Goal: Transaction & Acquisition: Download file/media

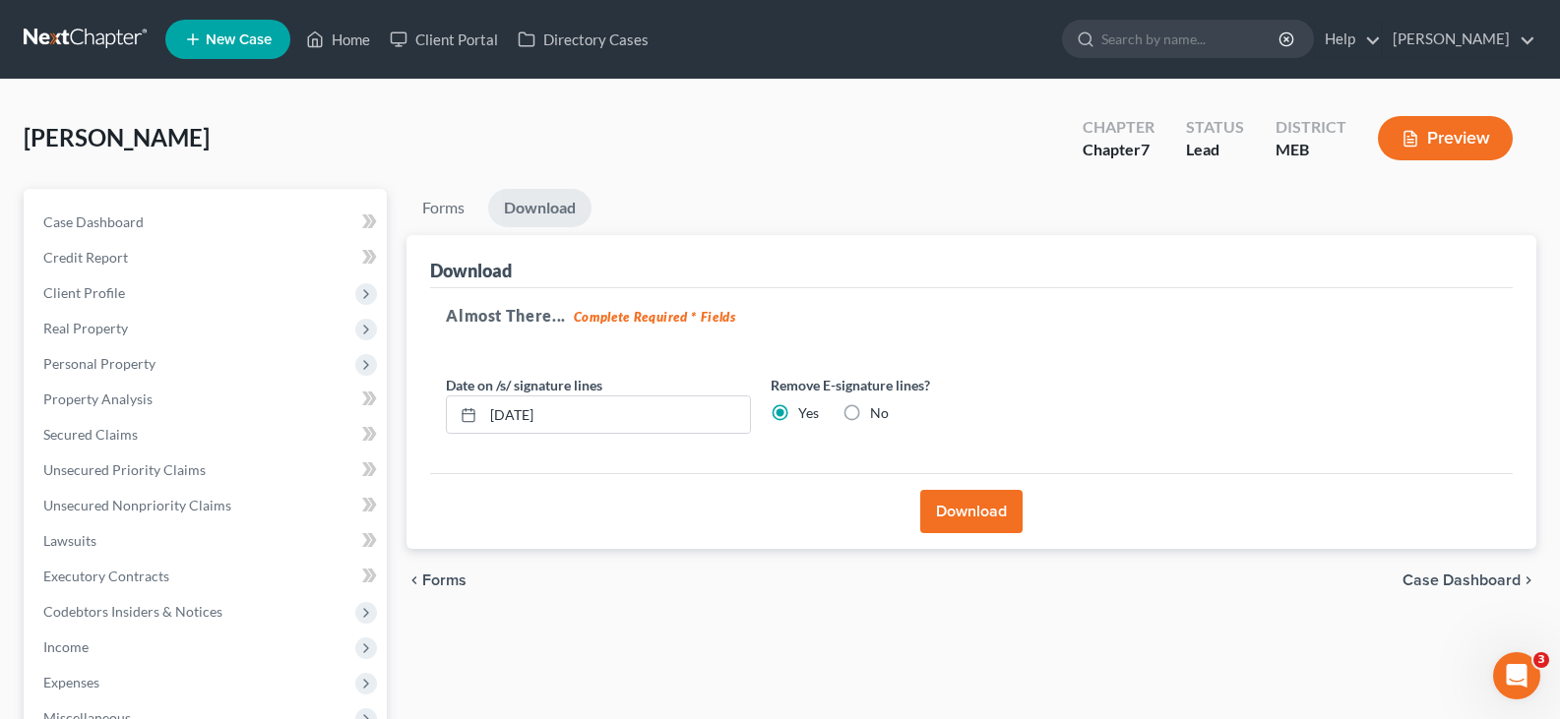
click at [548, 214] on link "Download" at bounding box center [539, 208] width 103 height 38
click at [99, 439] on span "Secured Claims" at bounding box center [90, 434] width 94 height 17
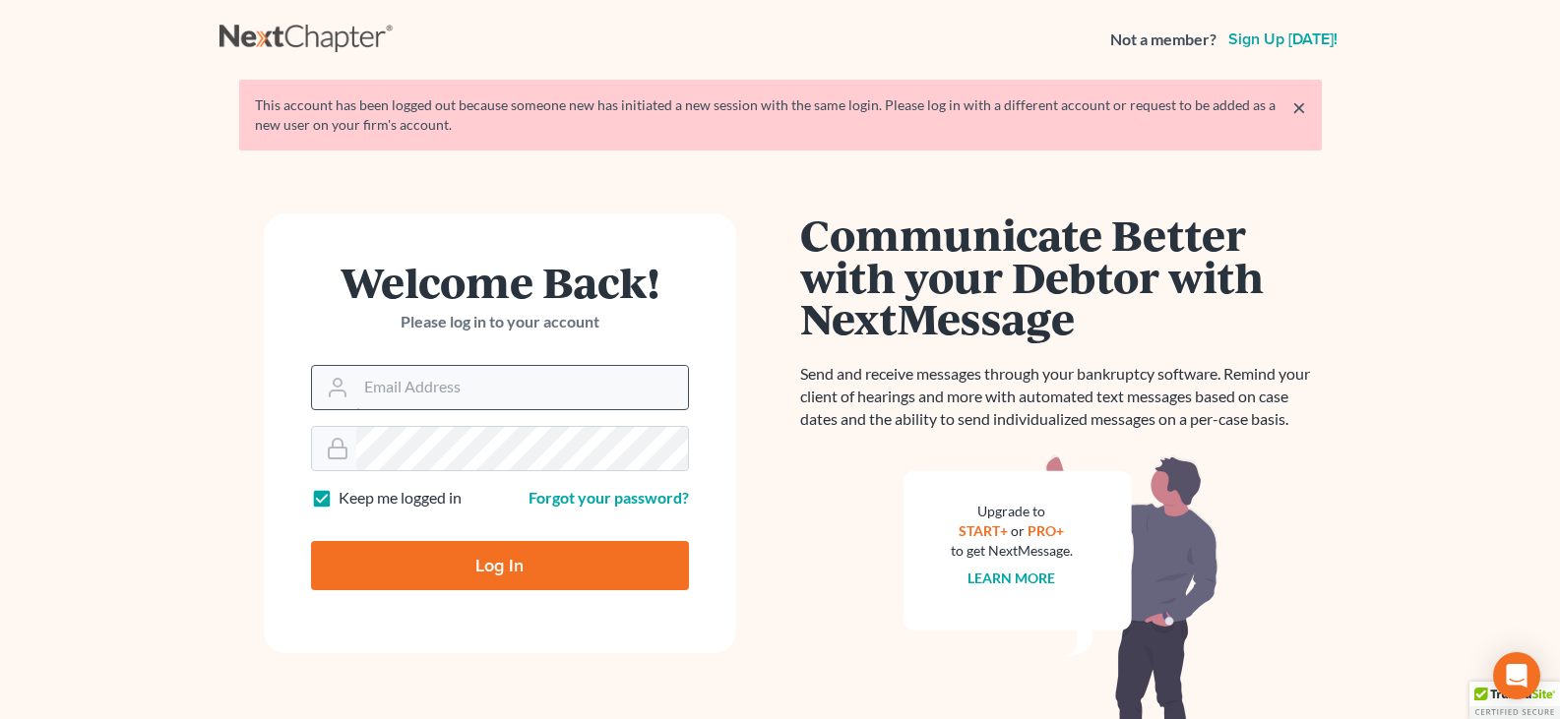
click at [374, 389] on input "Email Address" at bounding box center [522, 387] width 332 height 43
type input "[EMAIL_ADDRESS][DOMAIN_NAME]"
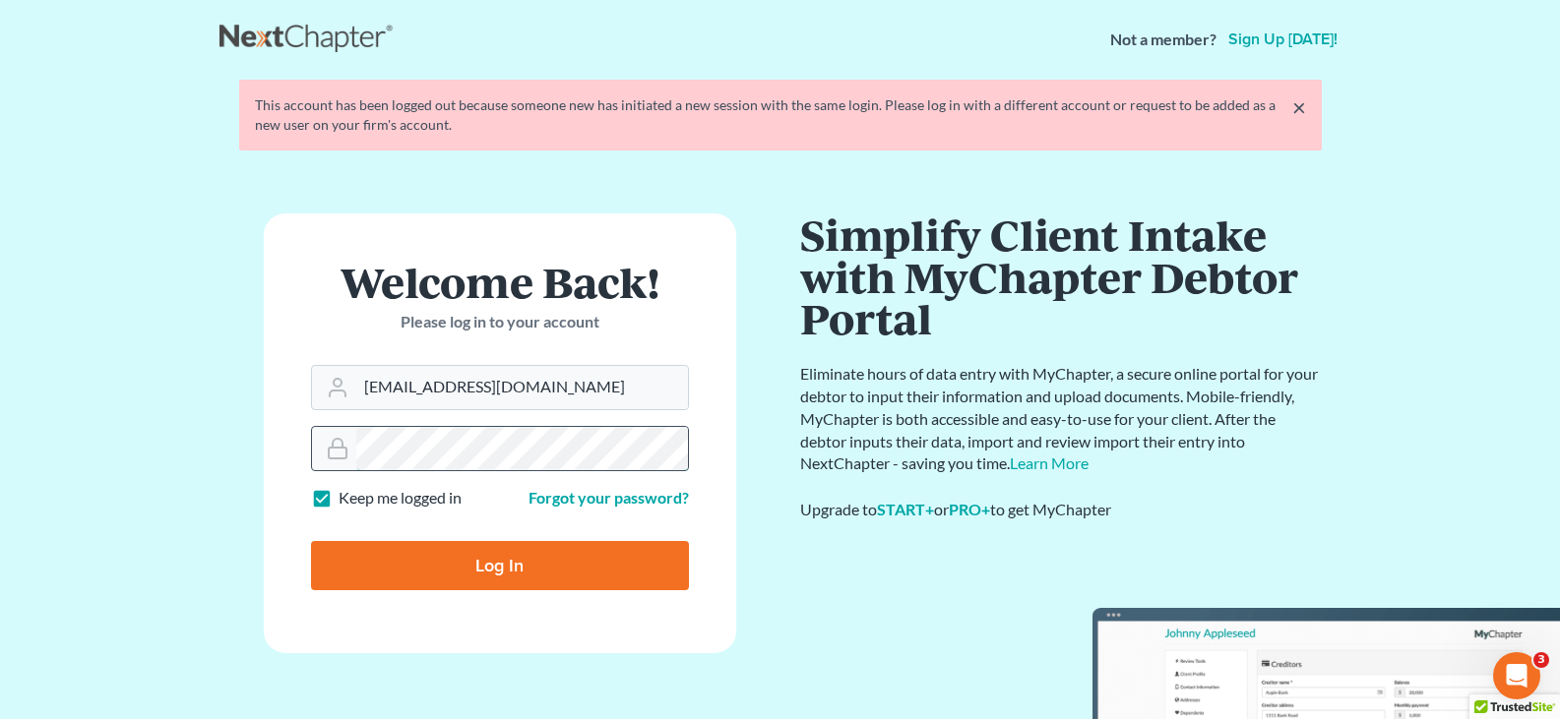
click at [311, 541] on input "Log In" at bounding box center [500, 565] width 378 height 49
type input "Thinking..."
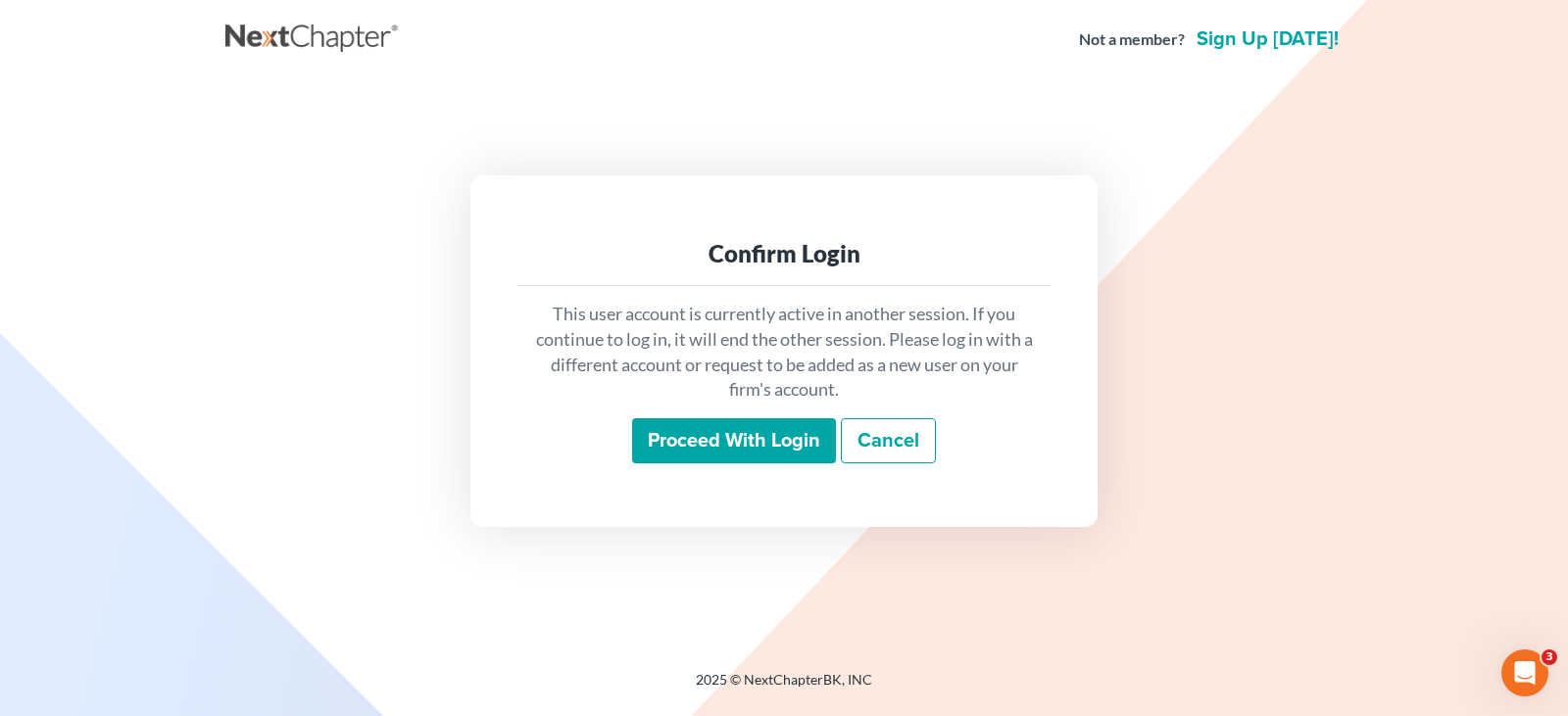
click at [740, 477] on div "This user account is currently active in another session. If you continue to lo…" at bounding box center [784, 382] width 533 height 193
click at [740, 463] on input "Proceed with login" at bounding box center [734, 440] width 204 height 45
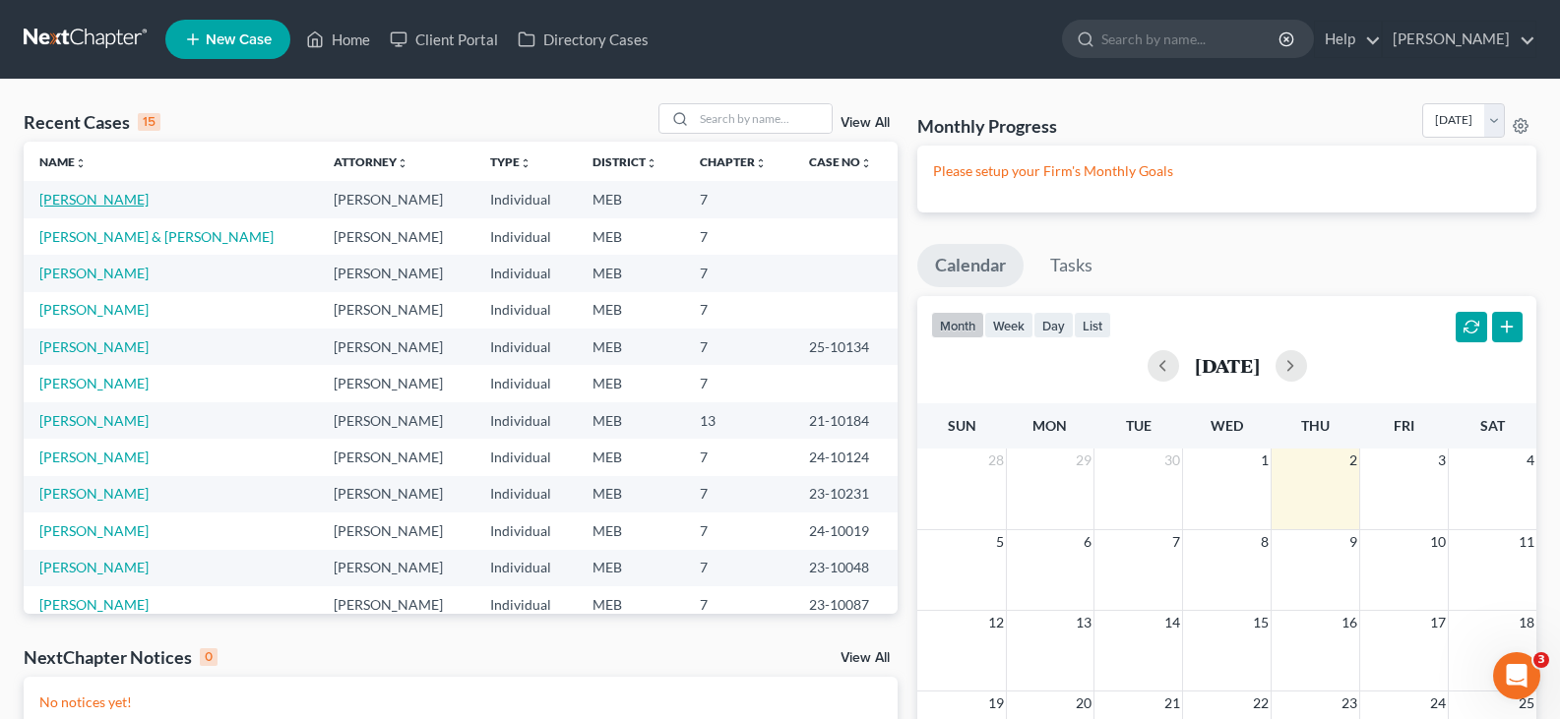
click at [89, 201] on link "Wilson, Brett" at bounding box center [93, 199] width 109 height 17
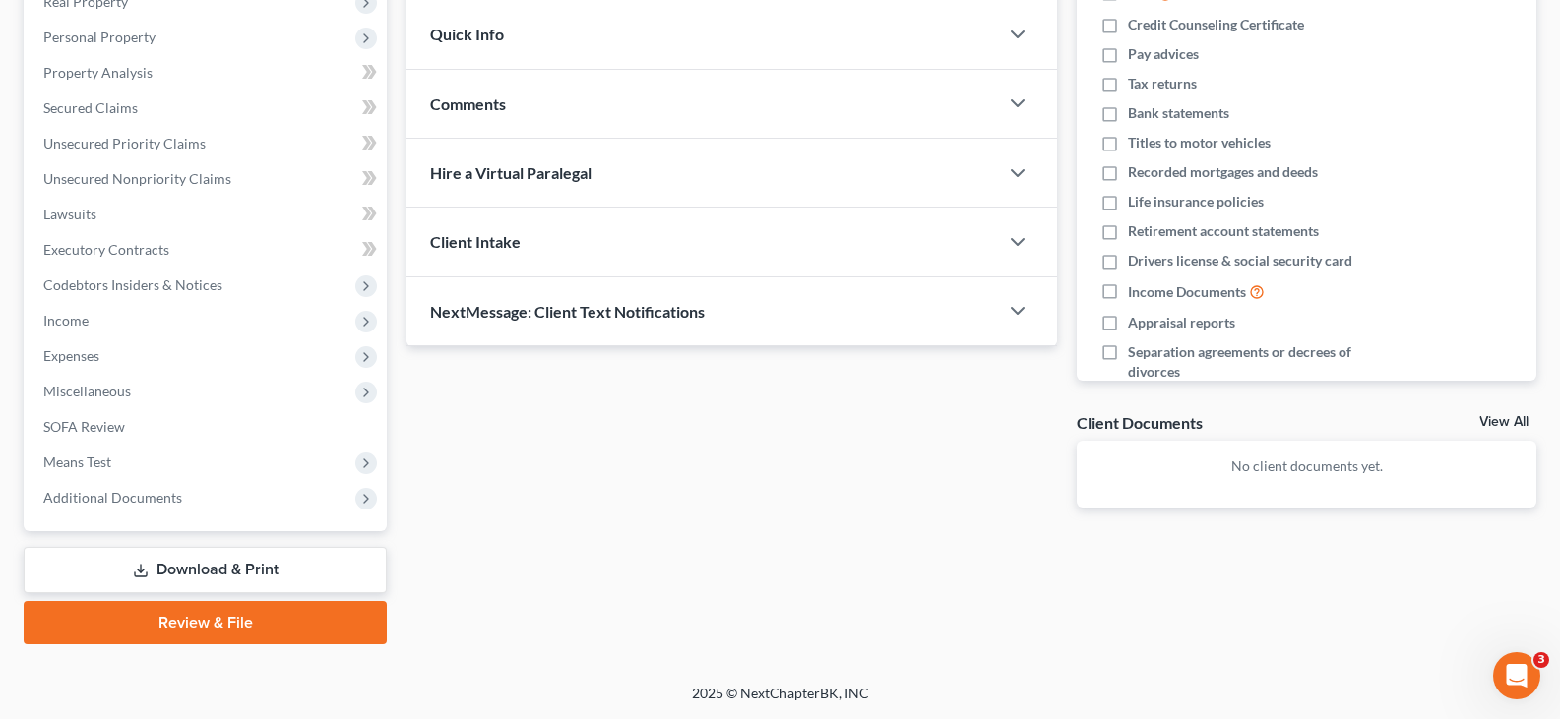
click at [205, 572] on link "Download & Print" at bounding box center [205, 570] width 363 height 46
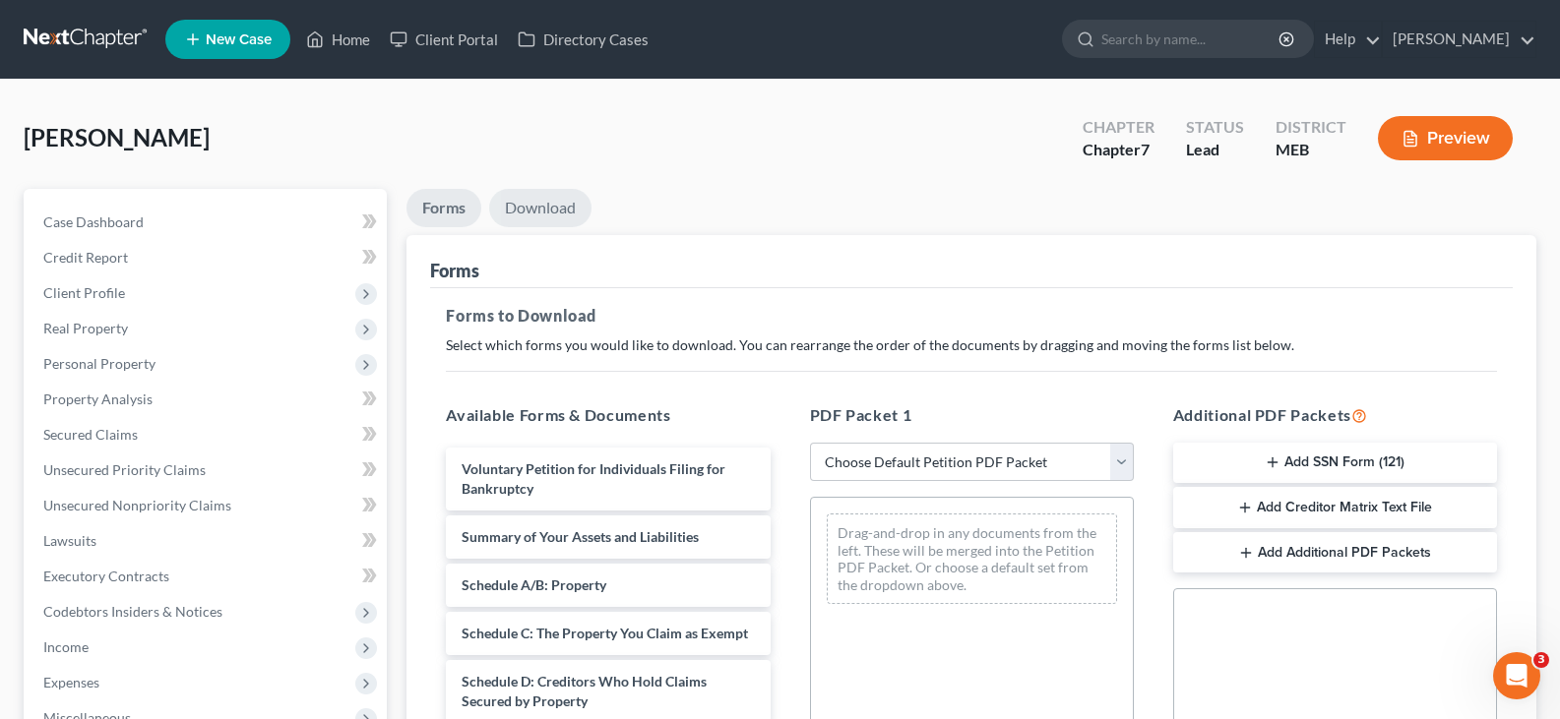
click at [547, 209] on link "Download" at bounding box center [540, 208] width 102 height 38
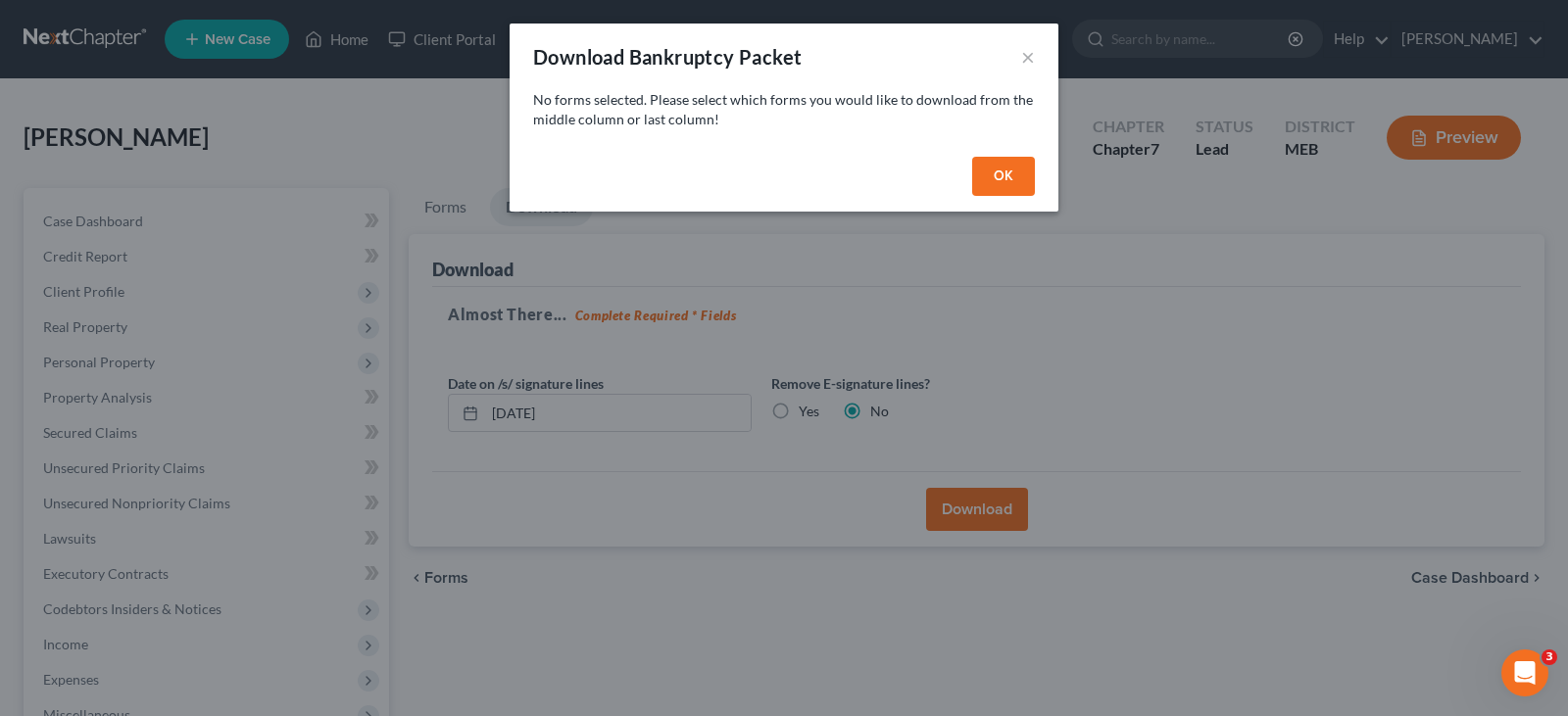
click at [993, 156] on button "OK" at bounding box center [1003, 175] width 63 height 39
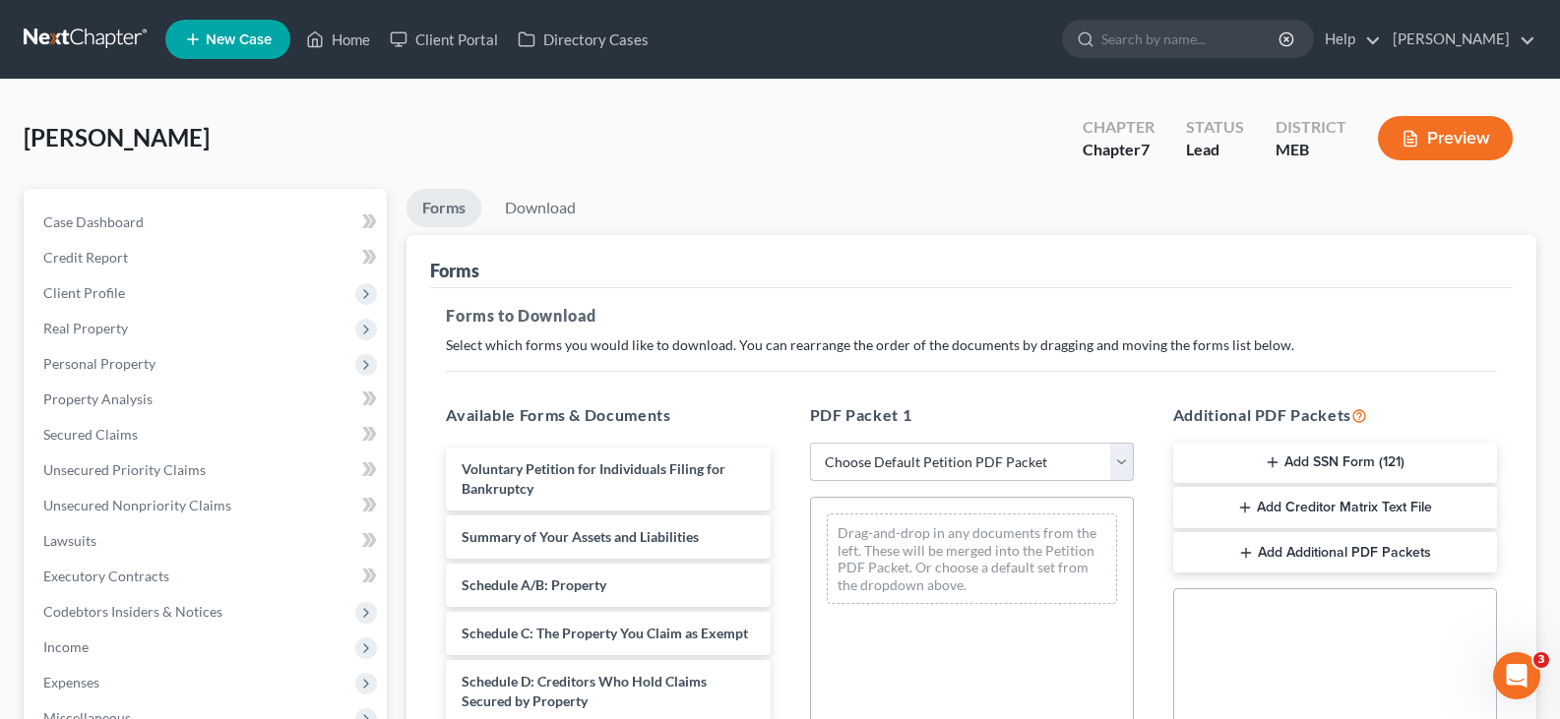
click at [902, 469] on select "Choose Default Petition PDF Packet Complete Bankruptcy Petition (all forms and …" at bounding box center [972, 462] width 324 height 39
select select "0"
click at [810, 443] on select "Choose Default Petition PDF Packet Complete Bankruptcy Petition (all forms and …" at bounding box center [972, 462] width 324 height 39
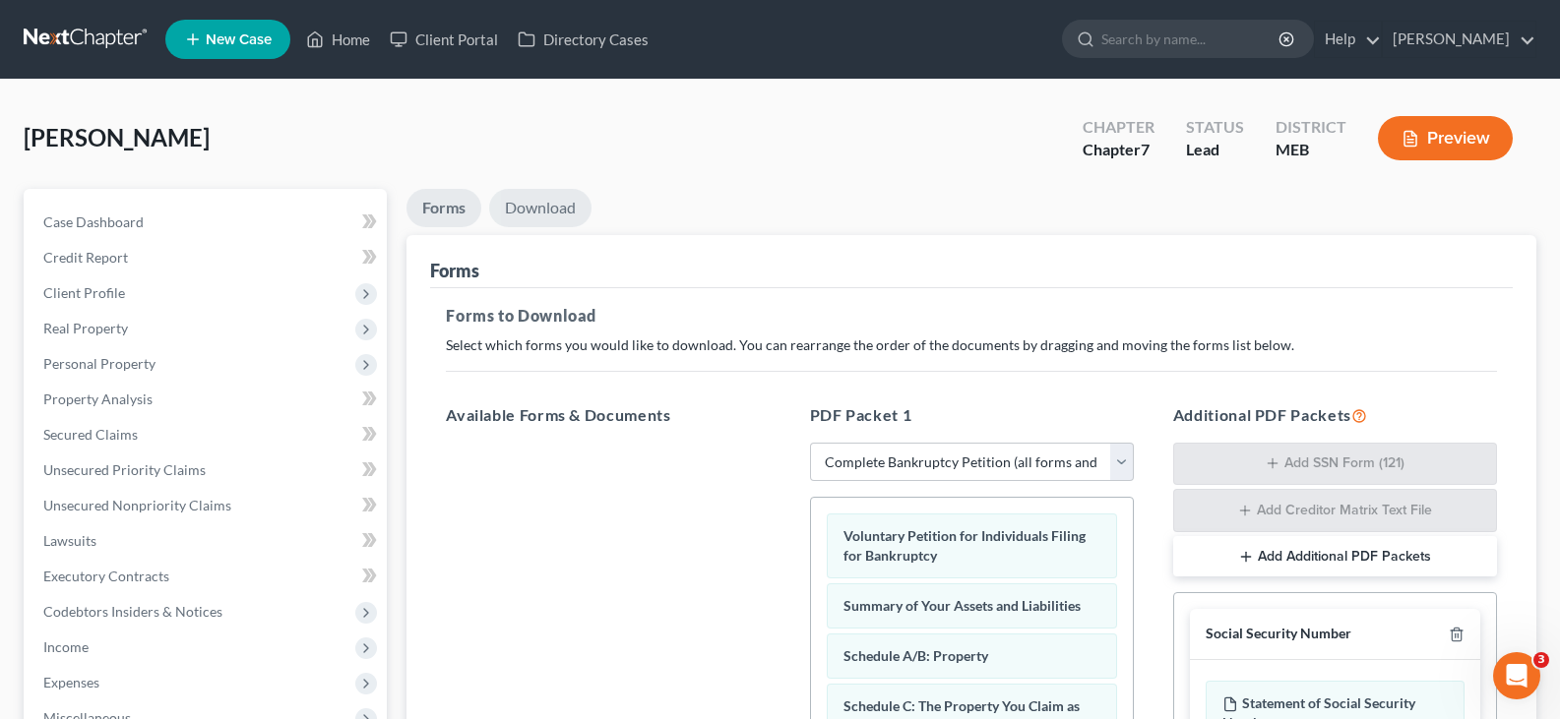
click at [559, 206] on link "Download" at bounding box center [540, 208] width 102 height 38
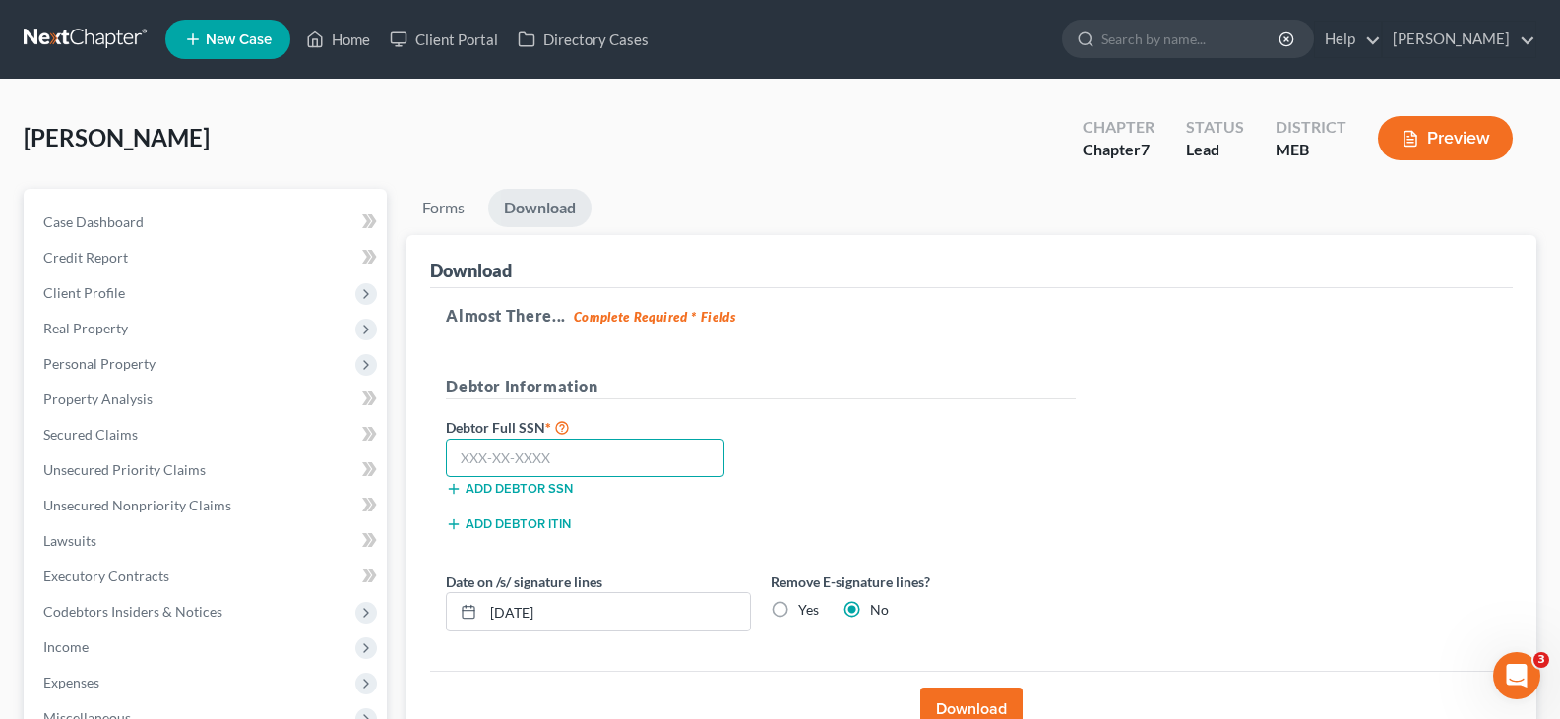
click at [536, 454] on input "text" at bounding box center [585, 458] width 279 height 39
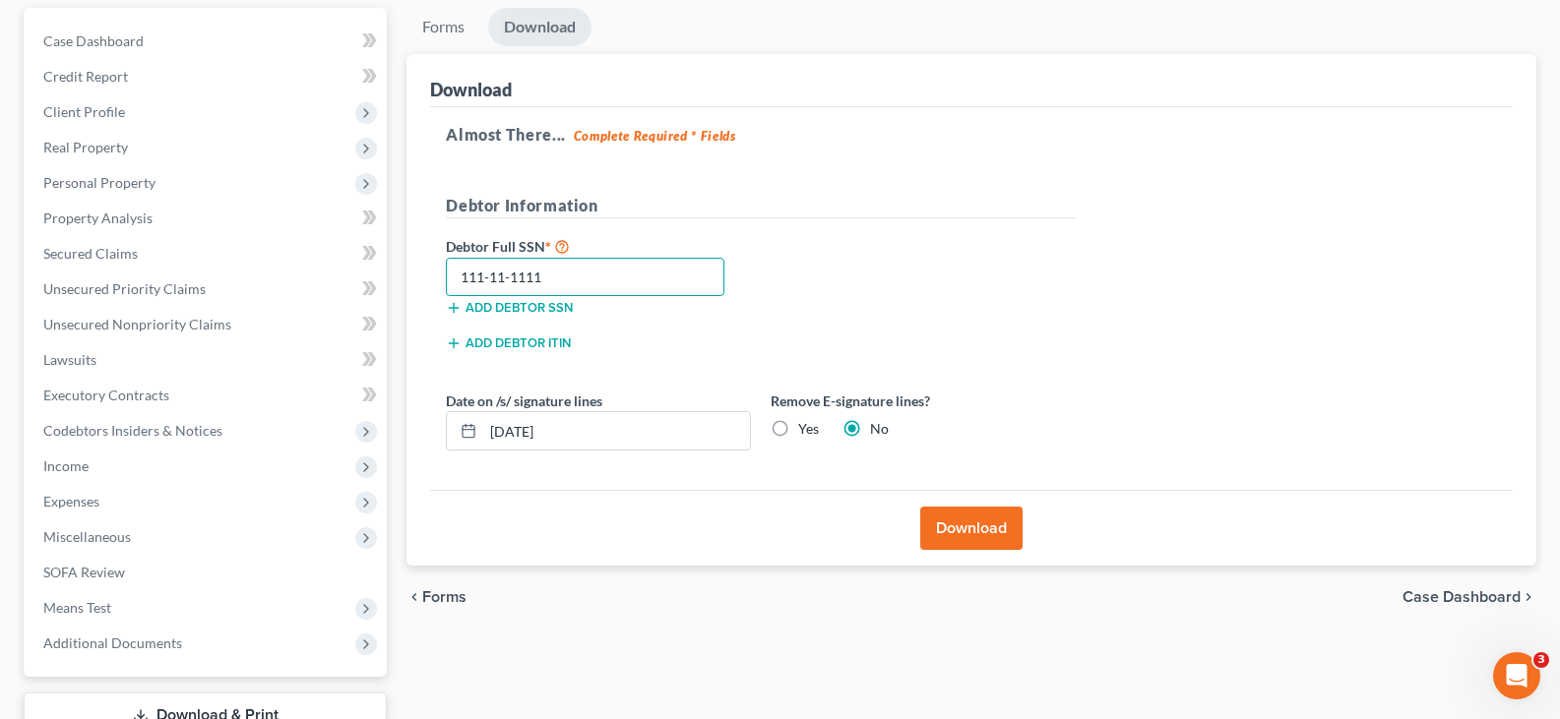
scroll to position [197, 0]
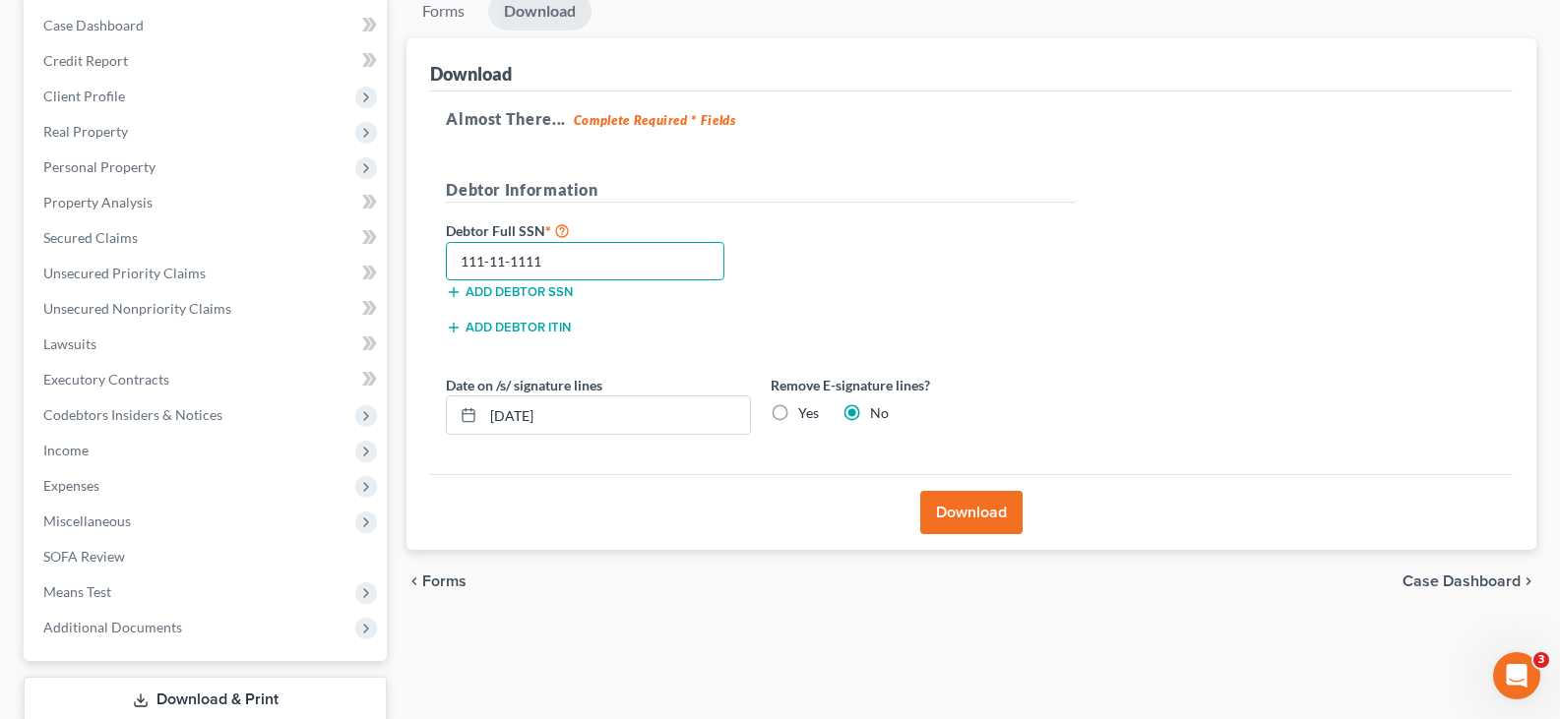
type input "111-11-1111"
click at [975, 515] on button "Download" at bounding box center [971, 512] width 102 height 43
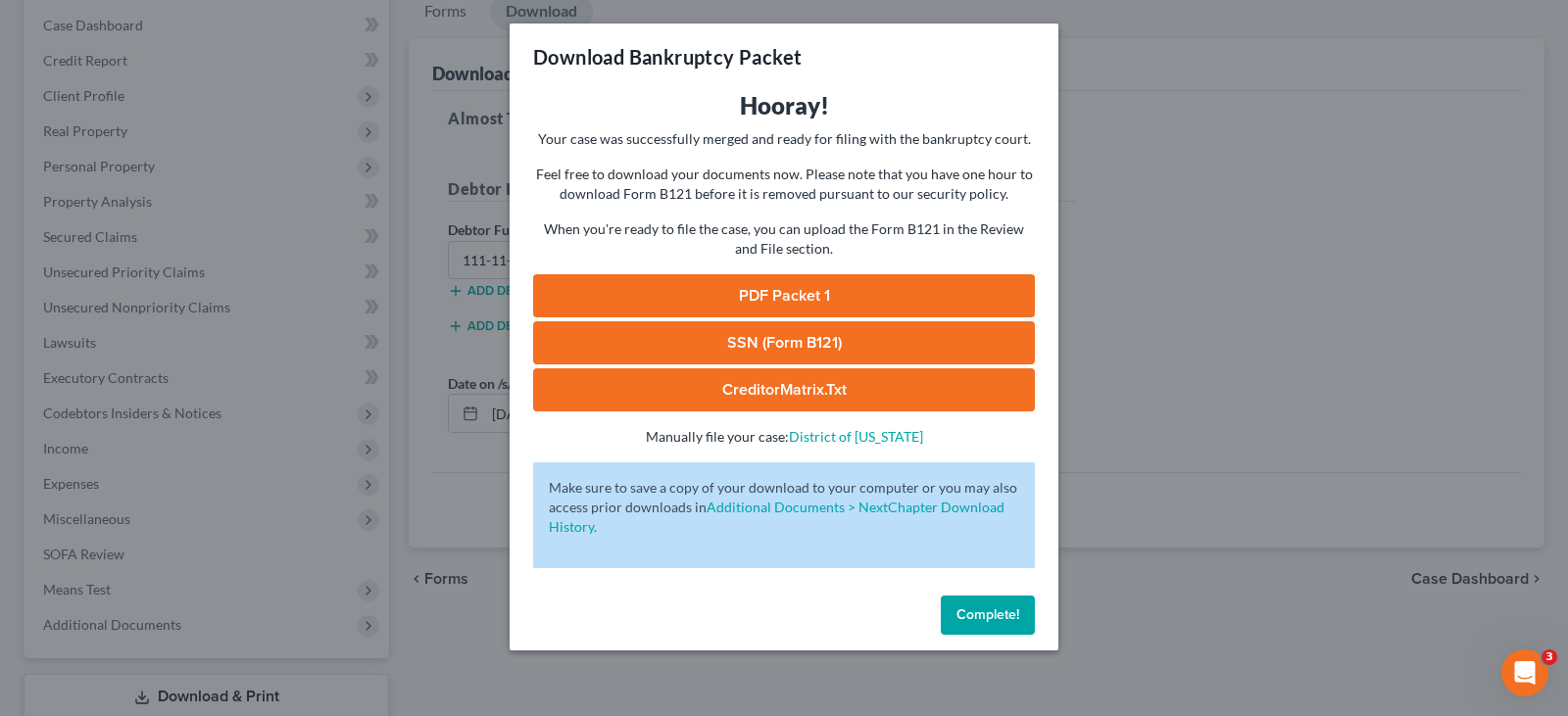
click at [856, 401] on link "CreditorMatrix.txt" at bounding box center [784, 389] width 502 height 43
click at [1199, 353] on div "Download Bankruptcy Packet Hooray! Your case was successfully merged and ready …" at bounding box center [784, 358] width 1568 height 716
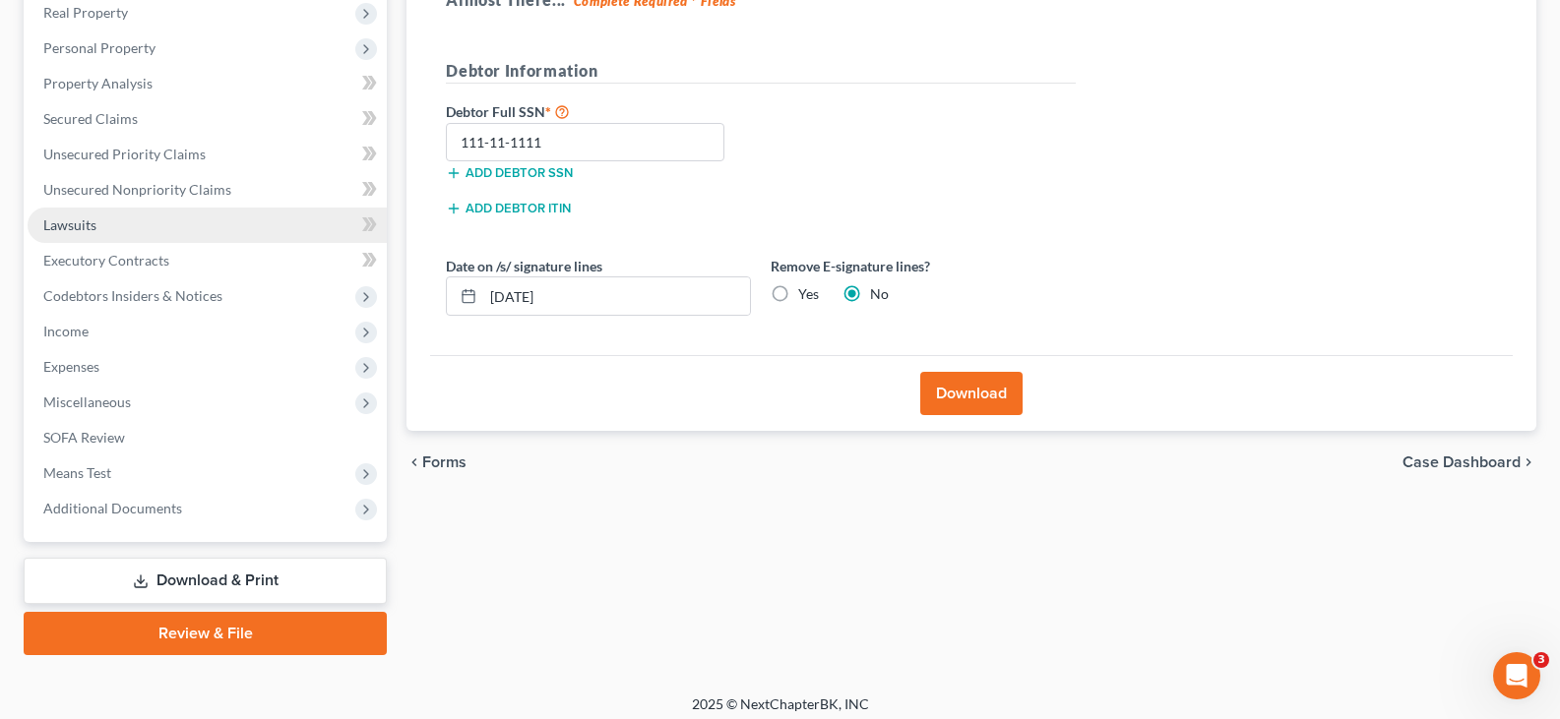
scroll to position [327, 0]
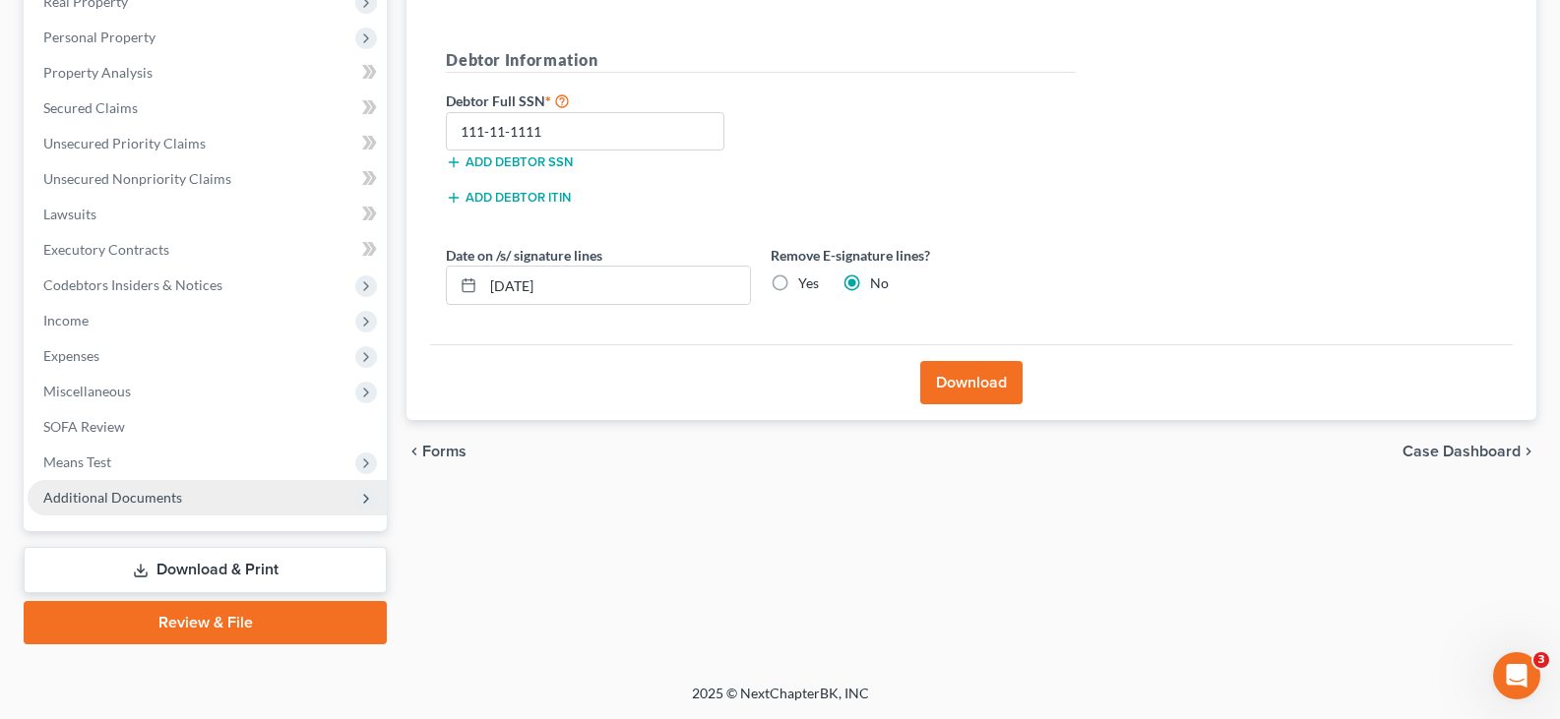
click at [156, 494] on span "Additional Documents" at bounding box center [112, 497] width 139 height 17
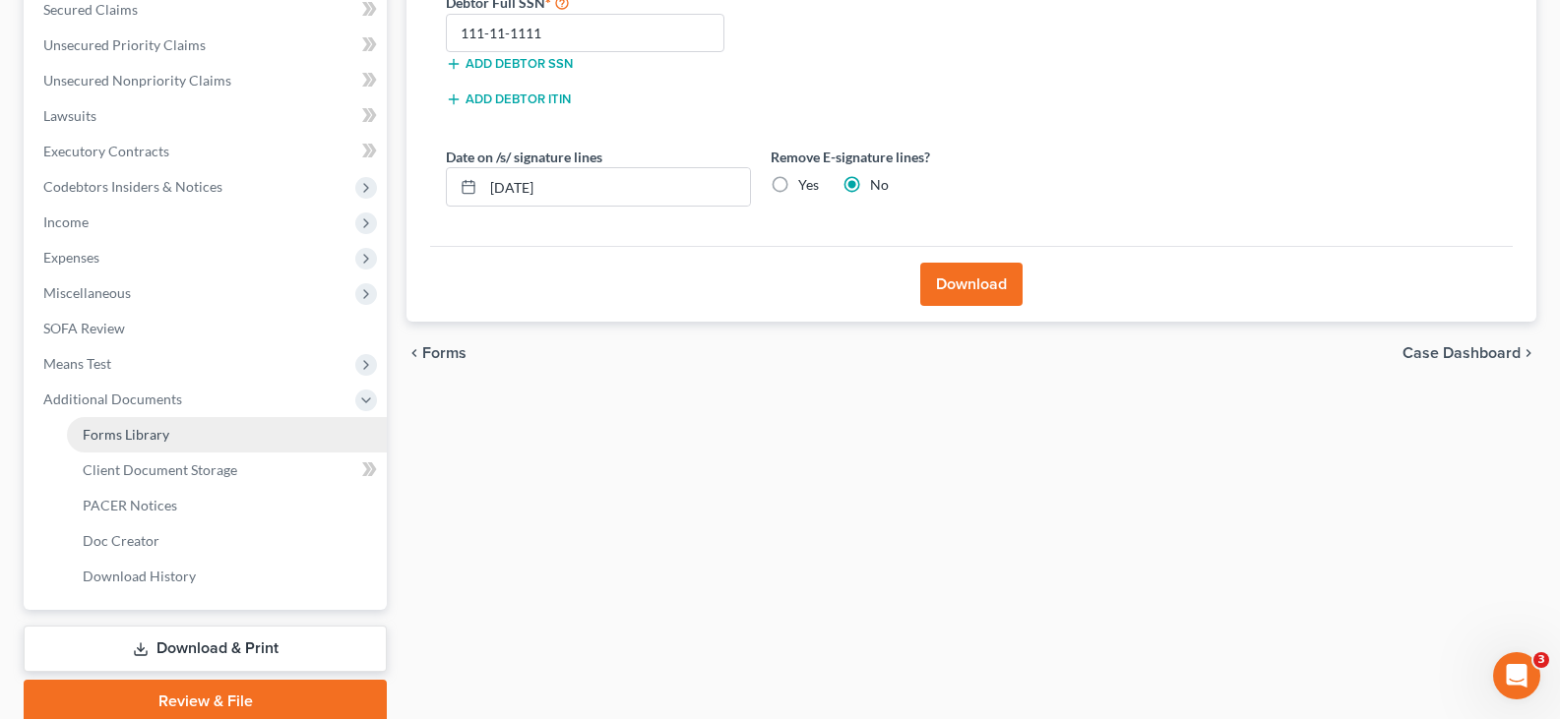
click at [141, 430] on span "Forms Library" at bounding box center [126, 434] width 87 height 17
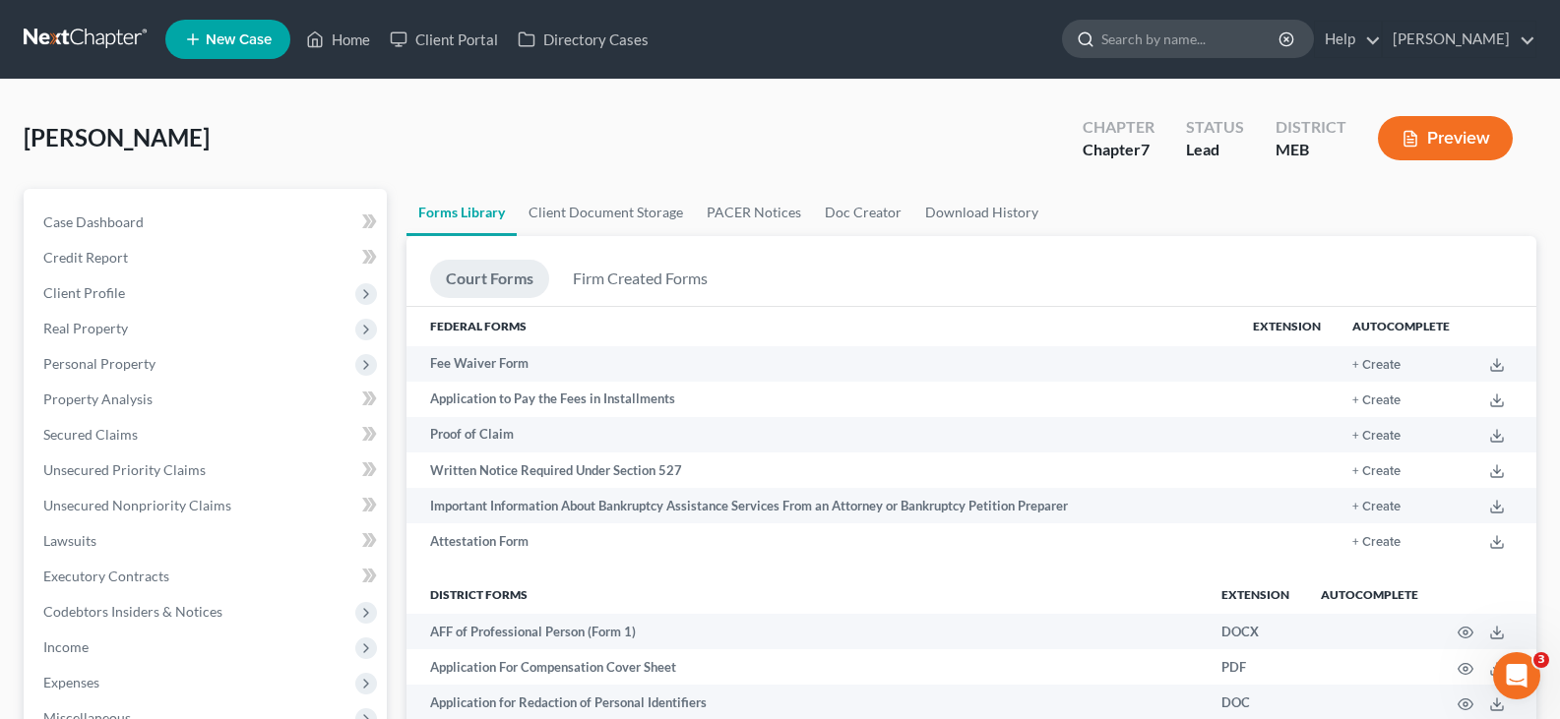
click at [1175, 24] on input "search" at bounding box center [1191, 39] width 180 height 36
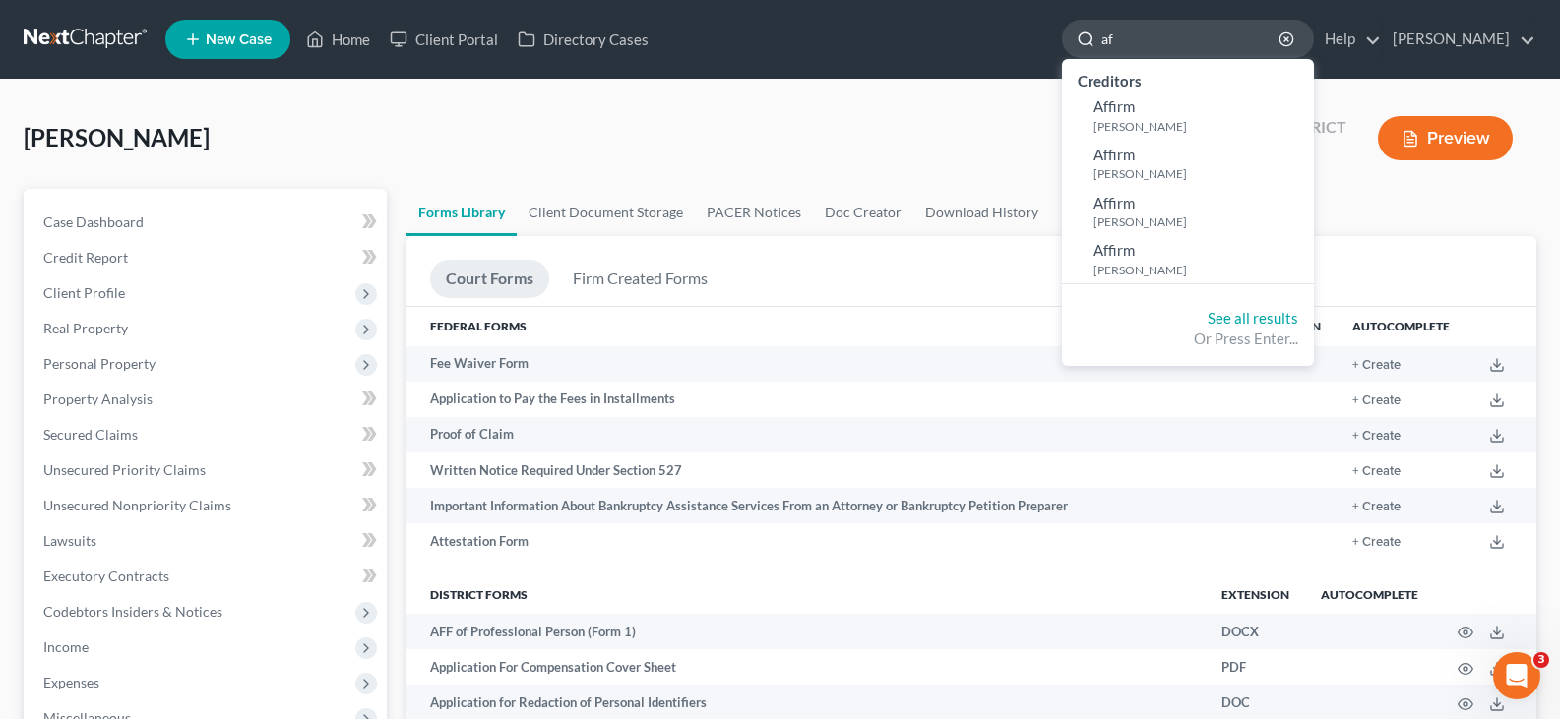
type input "a"
